Goal: Task Accomplishment & Management: Manage account settings

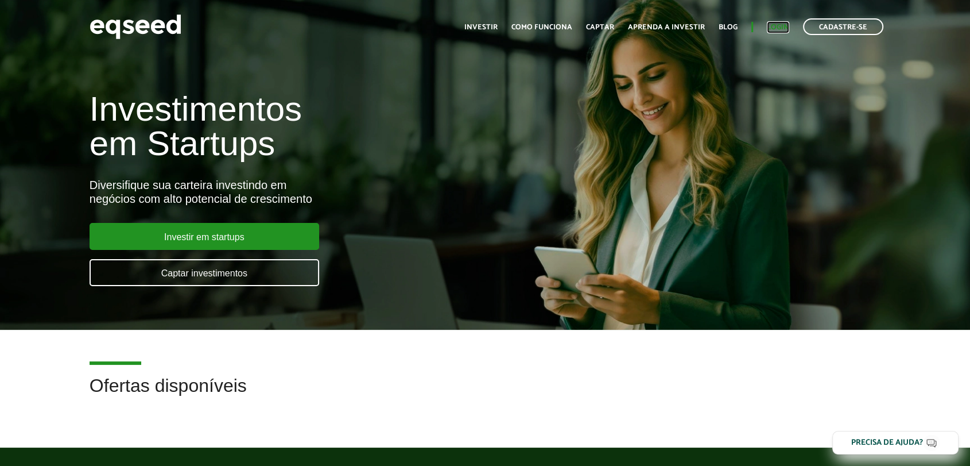
click at [775, 24] on link "Login" at bounding box center [778, 27] width 22 height 7
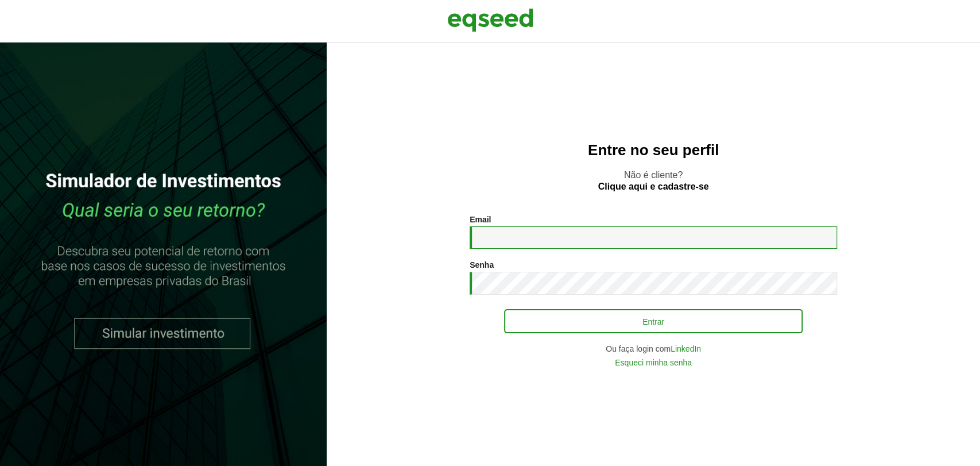
type input "**********"
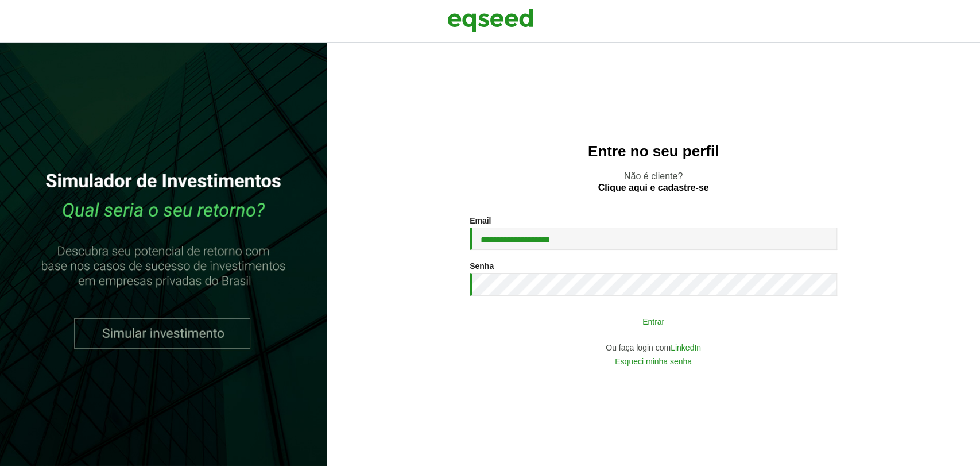
click at [555, 323] on button "Entrar" at bounding box center [653, 321] width 299 height 22
